Goal: Task Accomplishment & Management: Complete application form

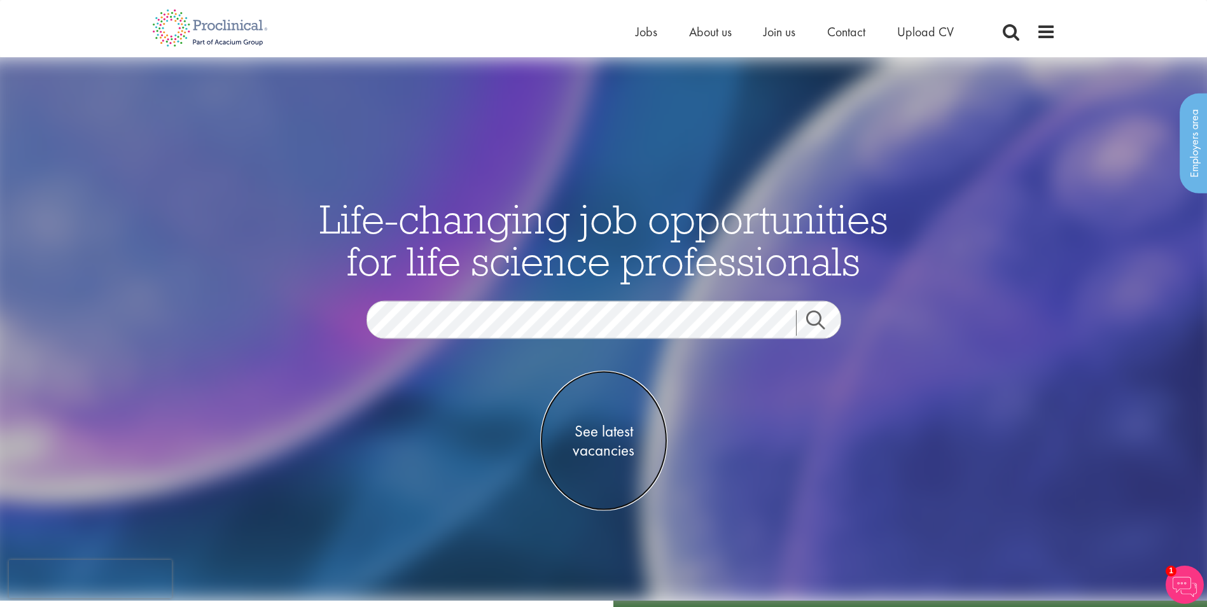
click at [607, 448] on span "See latest vacancies" at bounding box center [603, 440] width 127 height 38
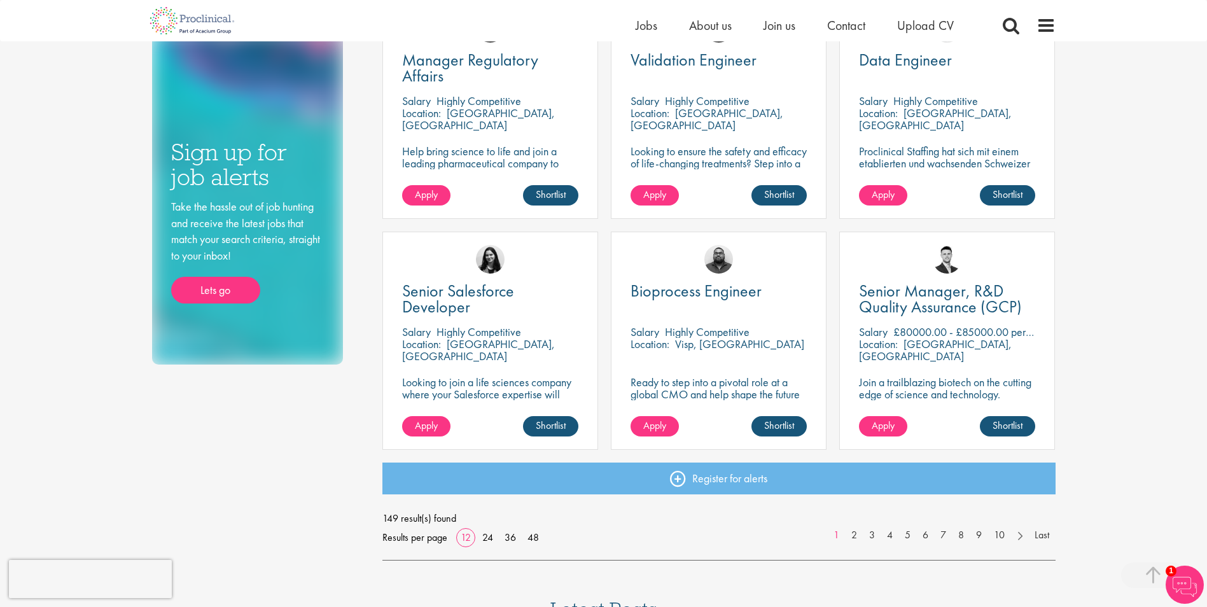
scroll to position [755, 0]
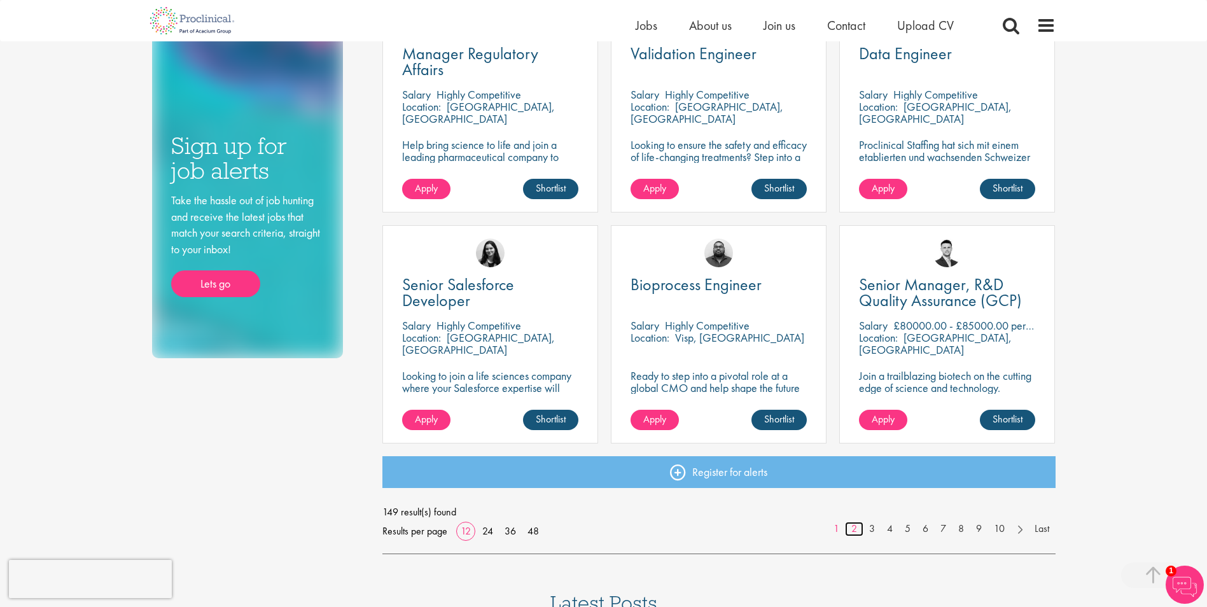
click at [854, 526] on link "2" at bounding box center [854, 529] width 18 height 15
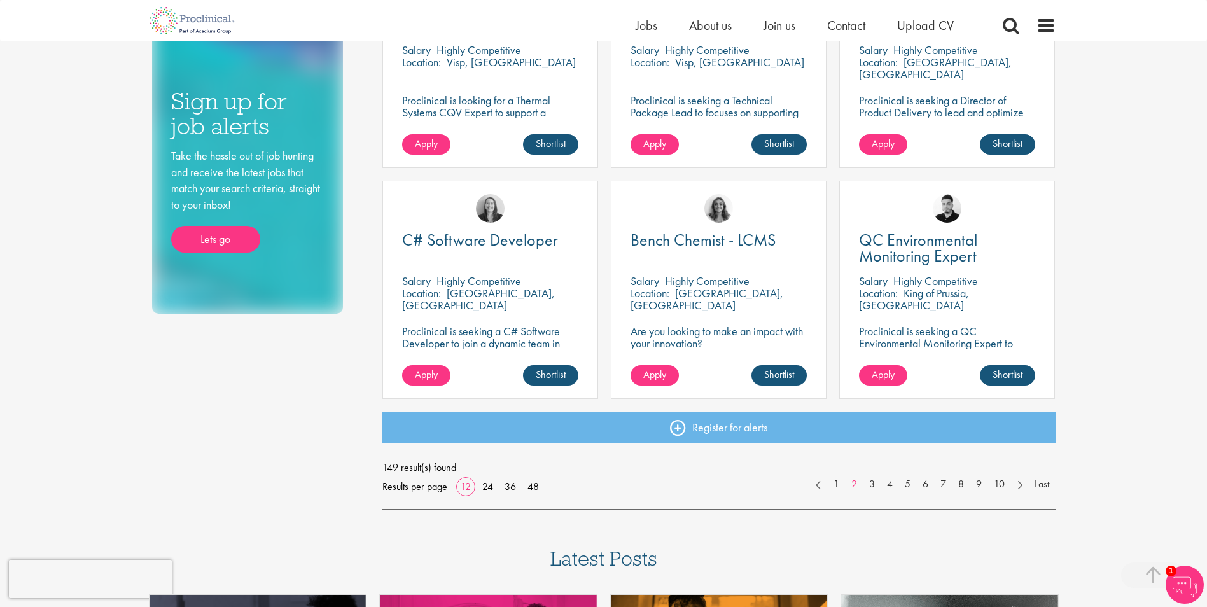
scroll to position [824, 0]
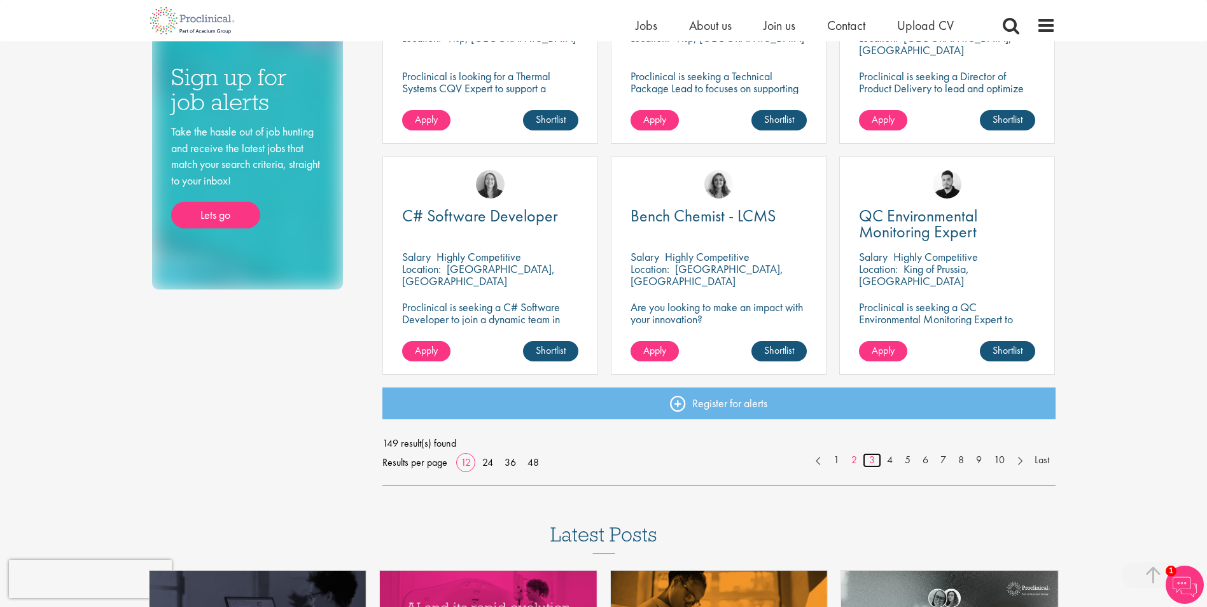
click at [872, 459] on link "3" at bounding box center [872, 460] width 18 height 15
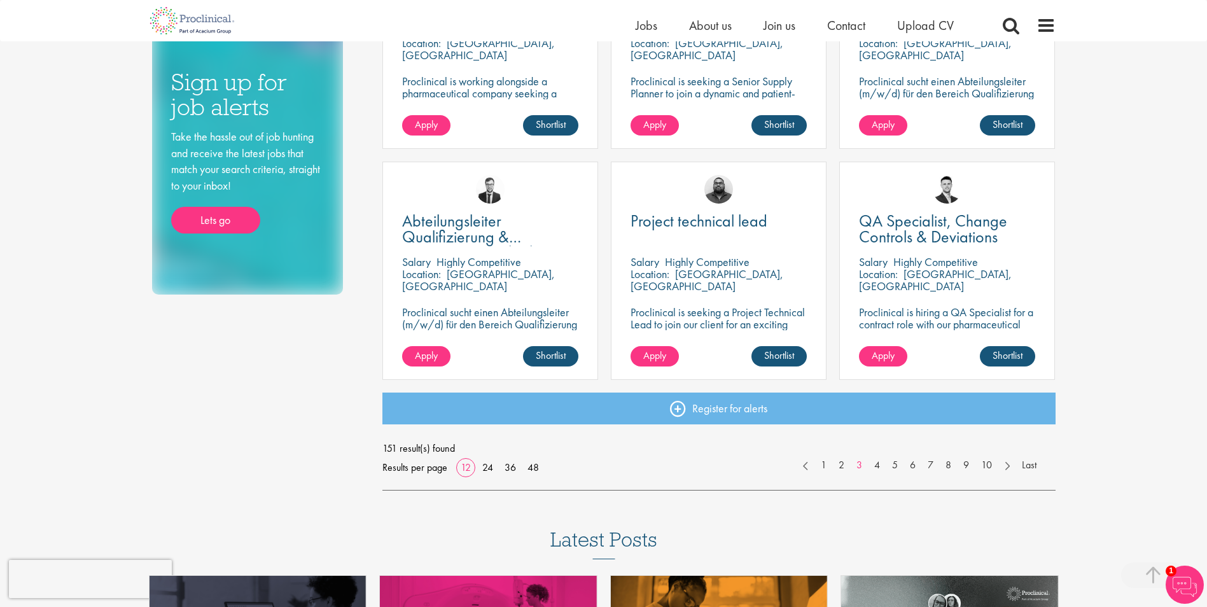
scroll to position [800, 0]
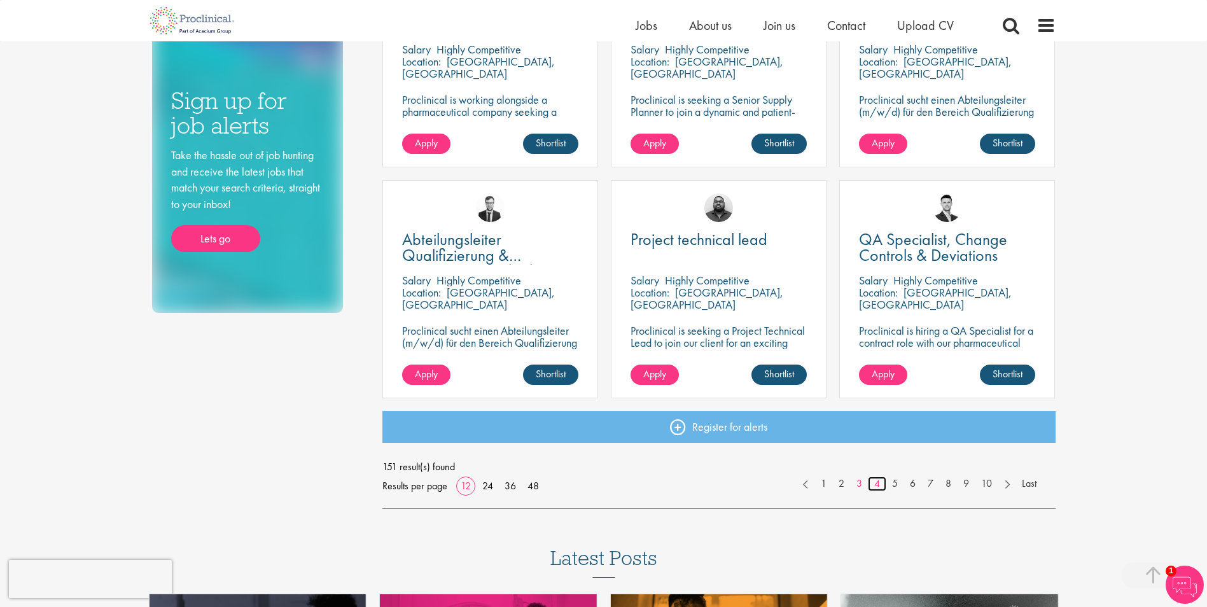
click at [878, 482] on link "4" at bounding box center [877, 484] width 18 height 15
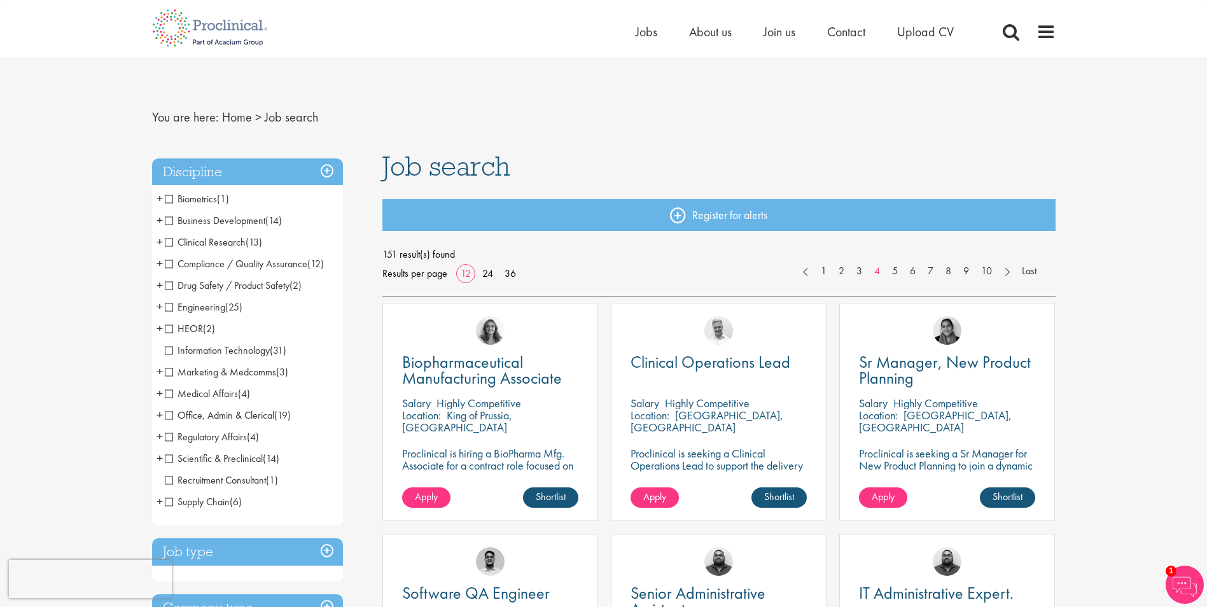
click at [168, 435] on span "Regulatory Affairs" at bounding box center [206, 436] width 82 height 13
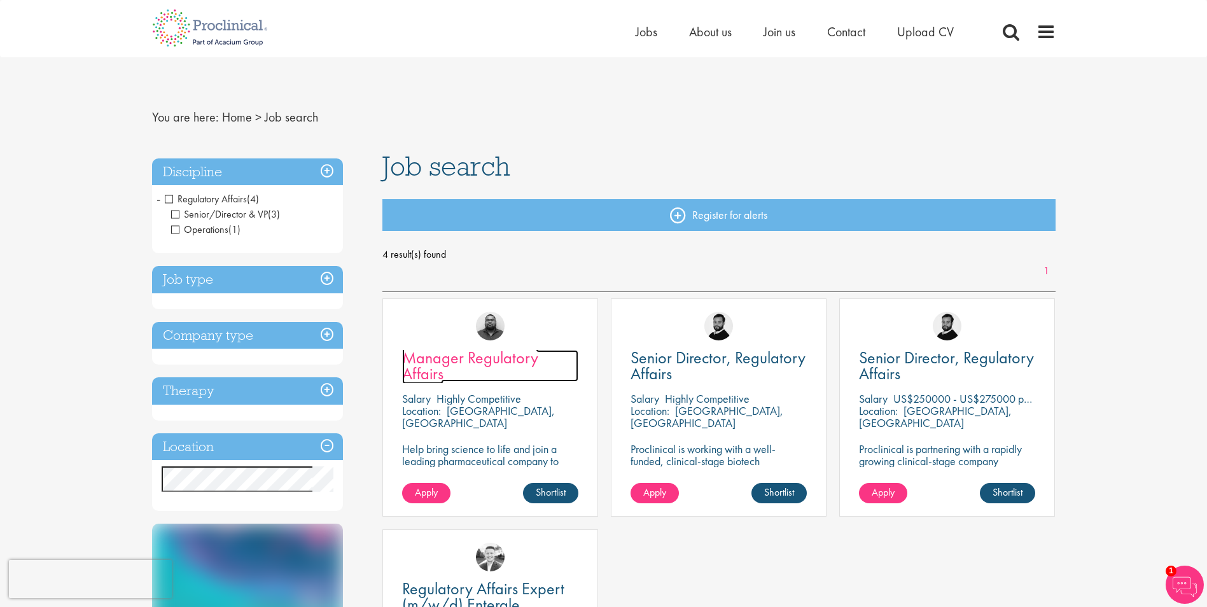
click at [453, 362] on span "Manager Regulatory Affairs" at bounding box center [470, 366] width 136 height 38
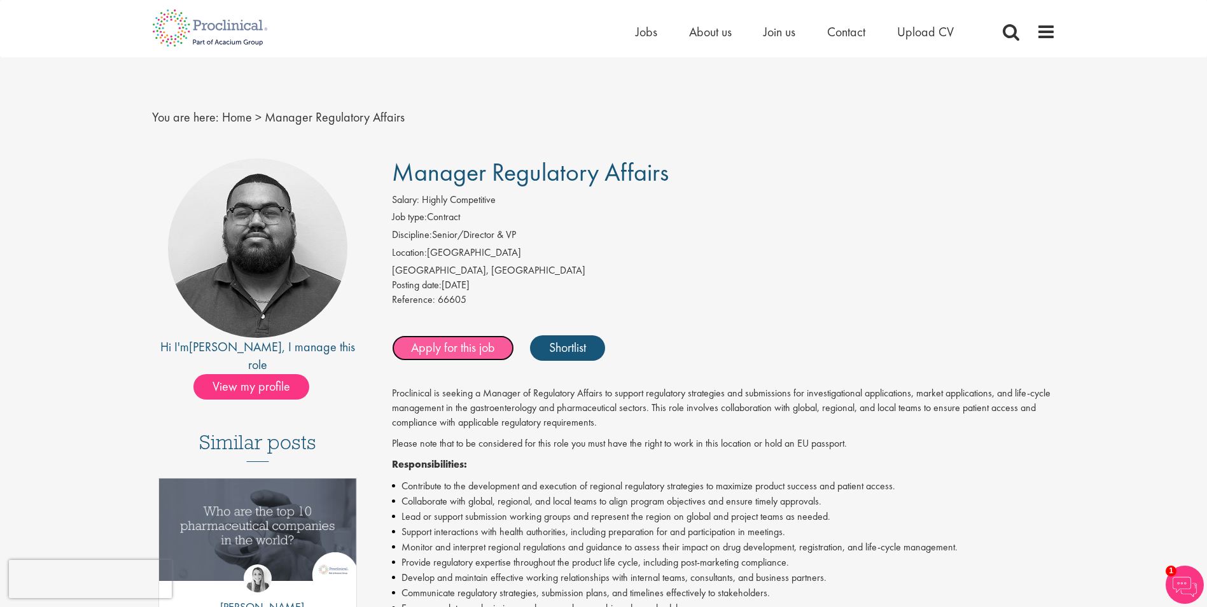
click at [455, 344] on link "Apply for this job" at bounding box center [453, 347] width 122 height 25
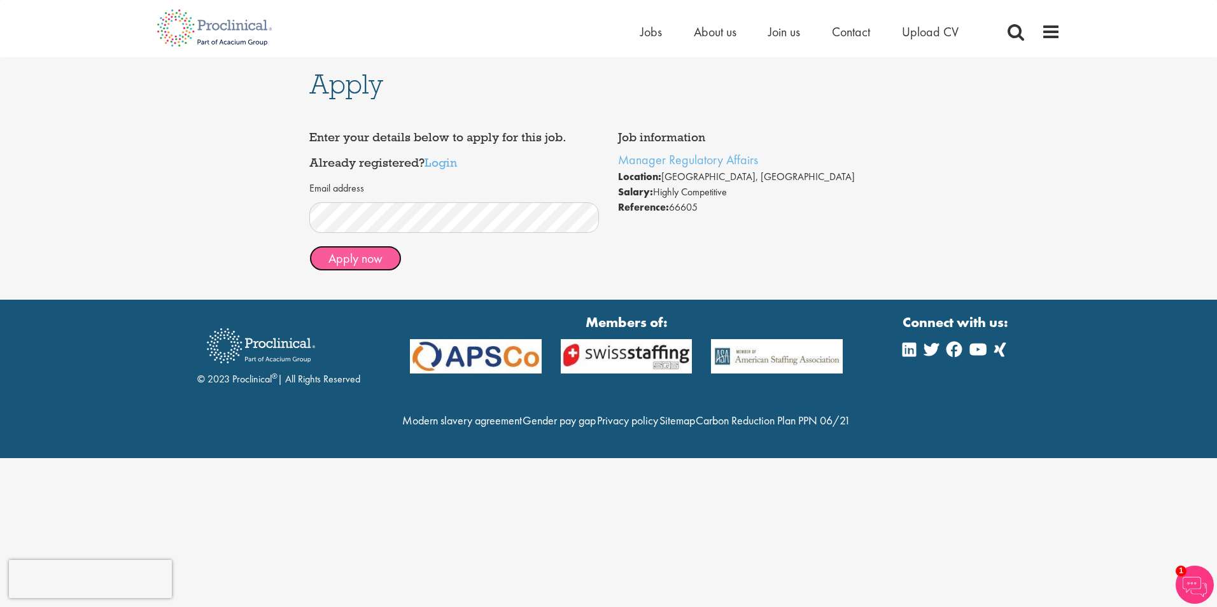
click at [363, 257] on button "Apply now" at bounding box center [355, 258] width 92 height 25
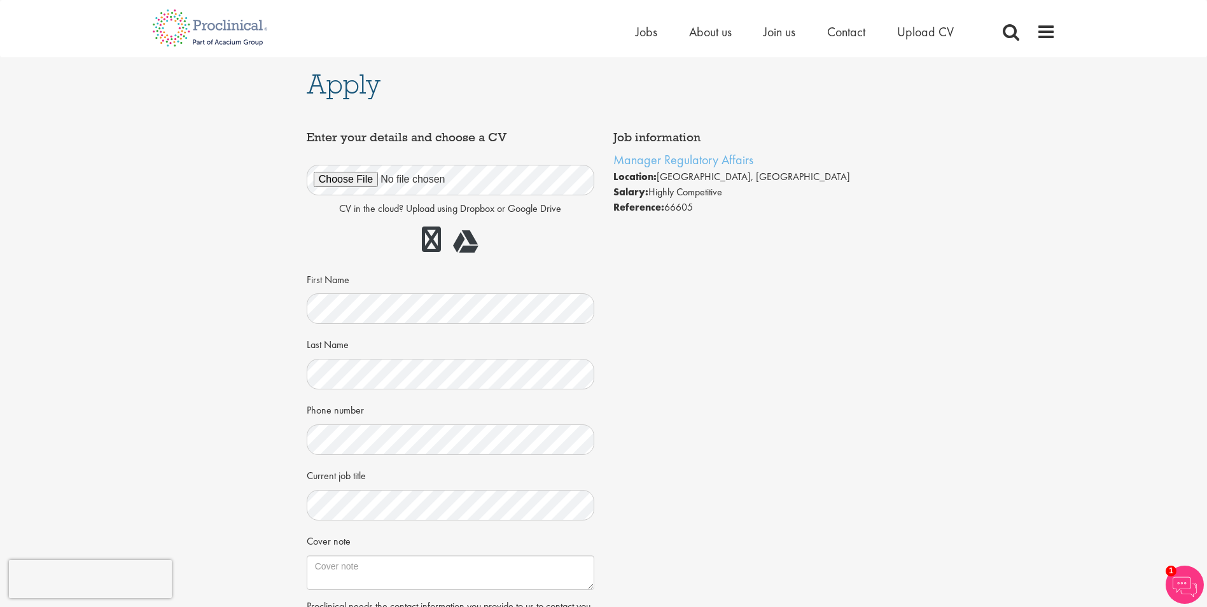
click at [741, 277] on div "Job information Manager Regulatory Affairs Location: [GEOGRAPHIC_DATA], [GEOGRA…" at bounding box center [604, 419] width 614 height 589
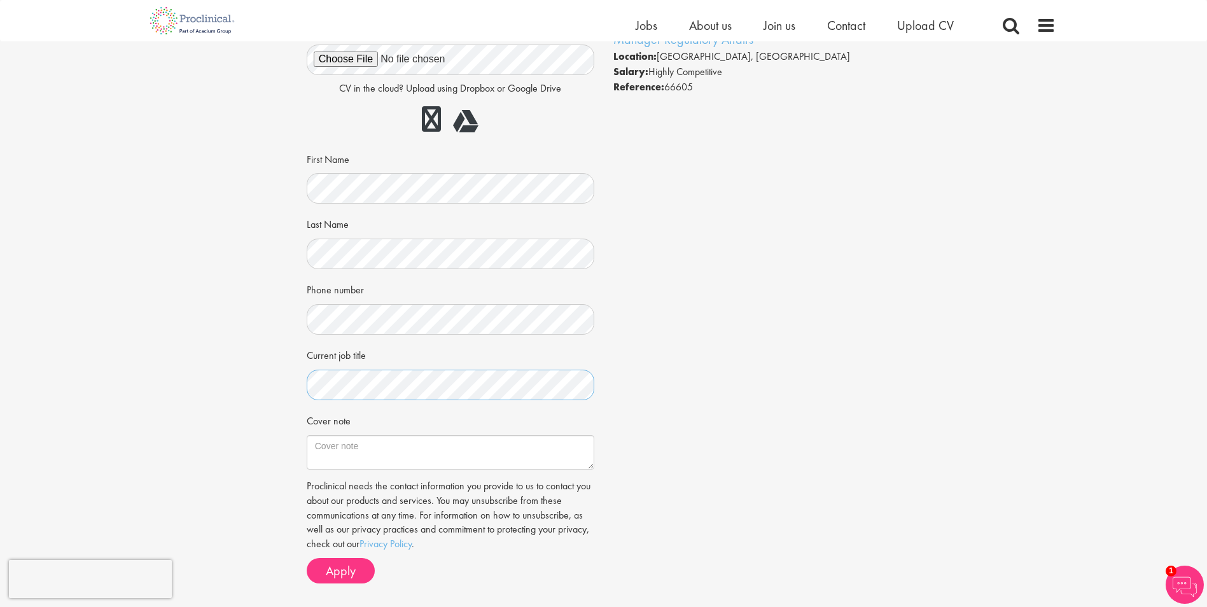
scroll to position [122, 0]
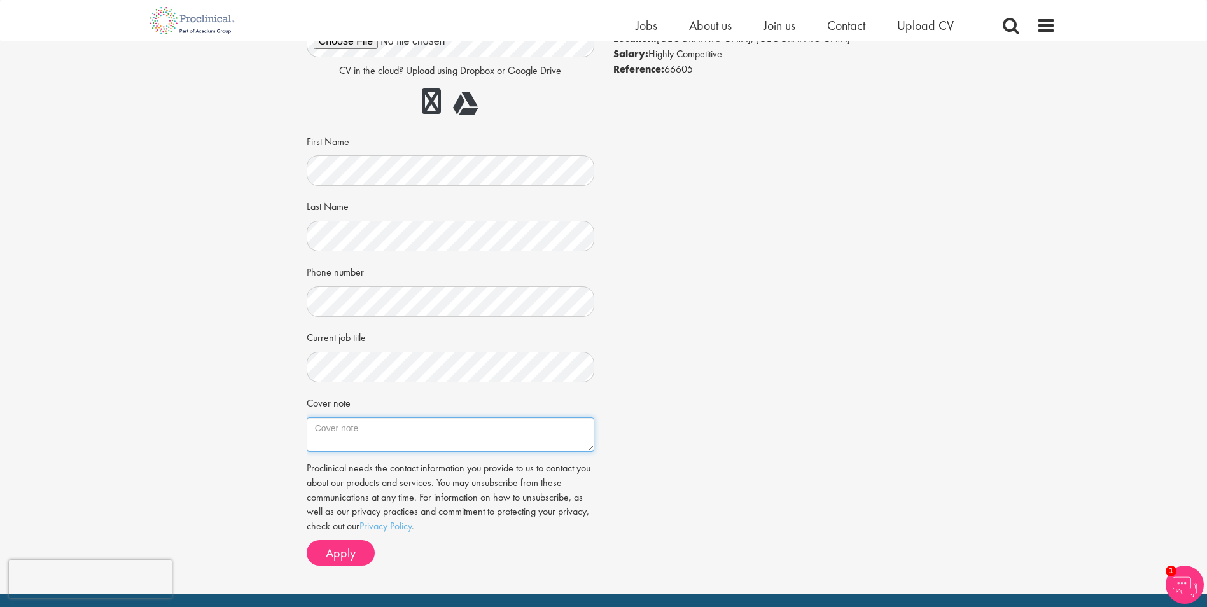
click at [363, 426] on textarea "Cover note" at bounding box center [451, 435] width 288 height 34
click at [320, 427] on textarea "Cover note" at bounding box center [451, 435] width 288 height 34
paste textarea "I have left BioNtech for professional and personal reasons on my own initiative…"
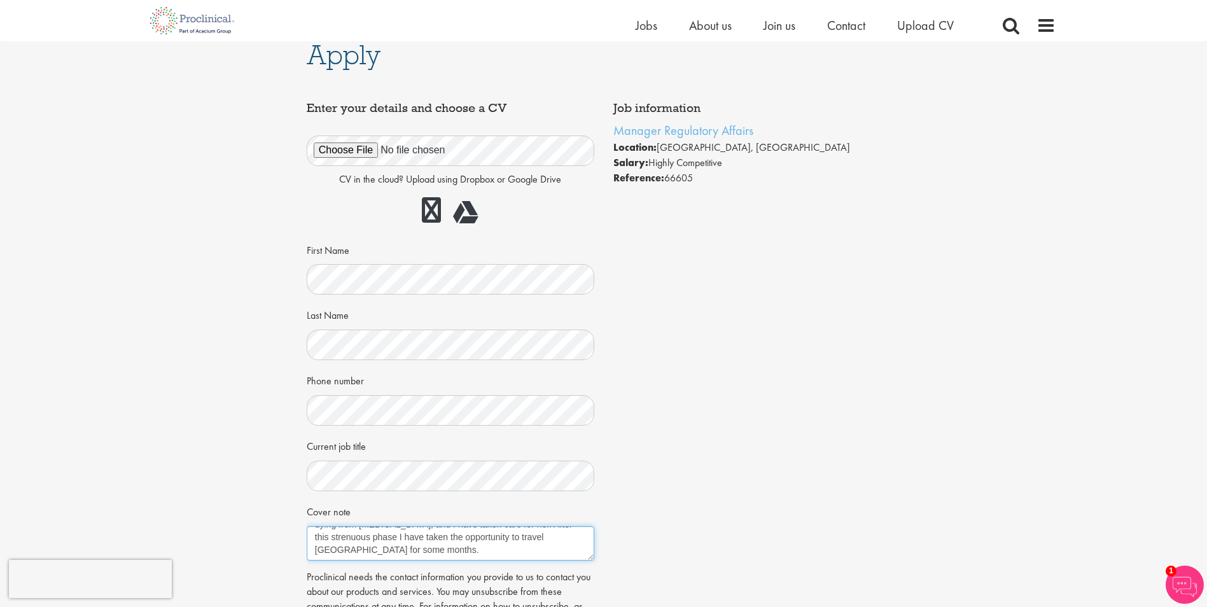
scroll to position [0, 0]
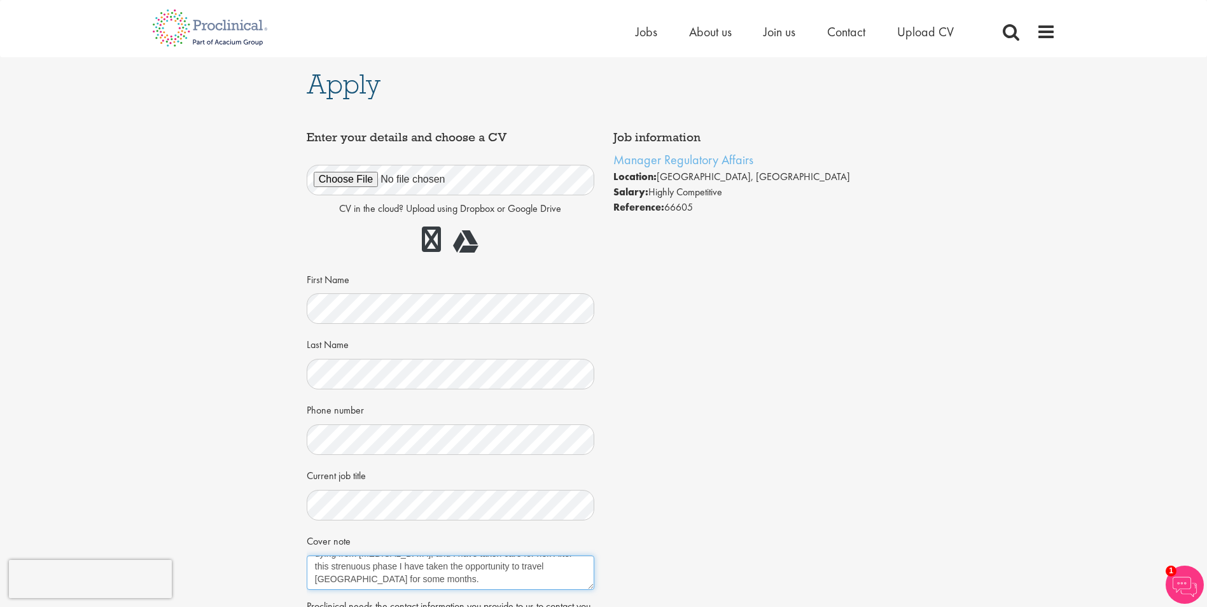
type textarea "I have left BioNtech for professional and personal reasons on my own initiative…"
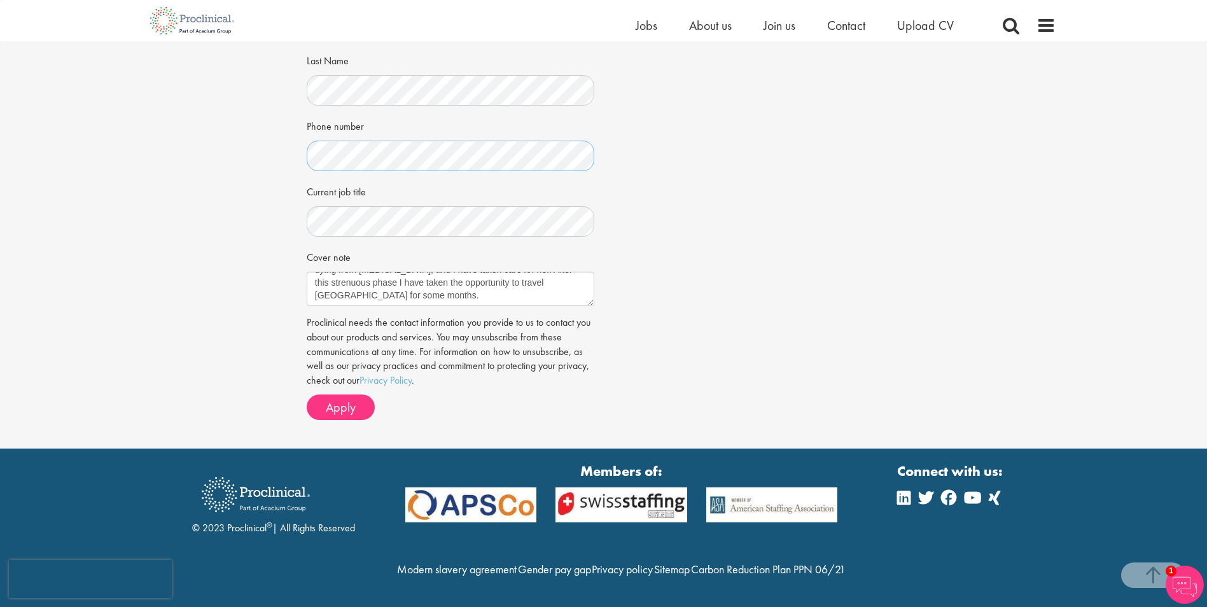
scroll to position [295, 0]
click at [343, 399] on span "Apply" at bounding box center [341, 407] width 30 height 17
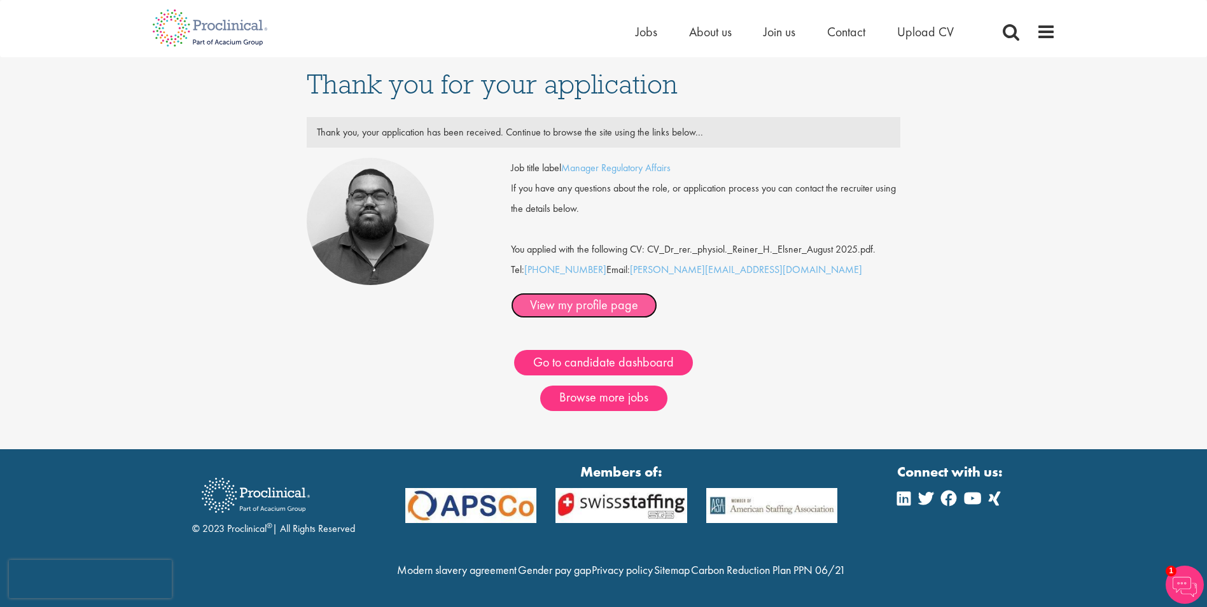
click at [657, 293] on link "View my profile page" at bounding box center [584, 305] width 146 height 25
